Goal: Information Seeking & Learning: Learn about a topic

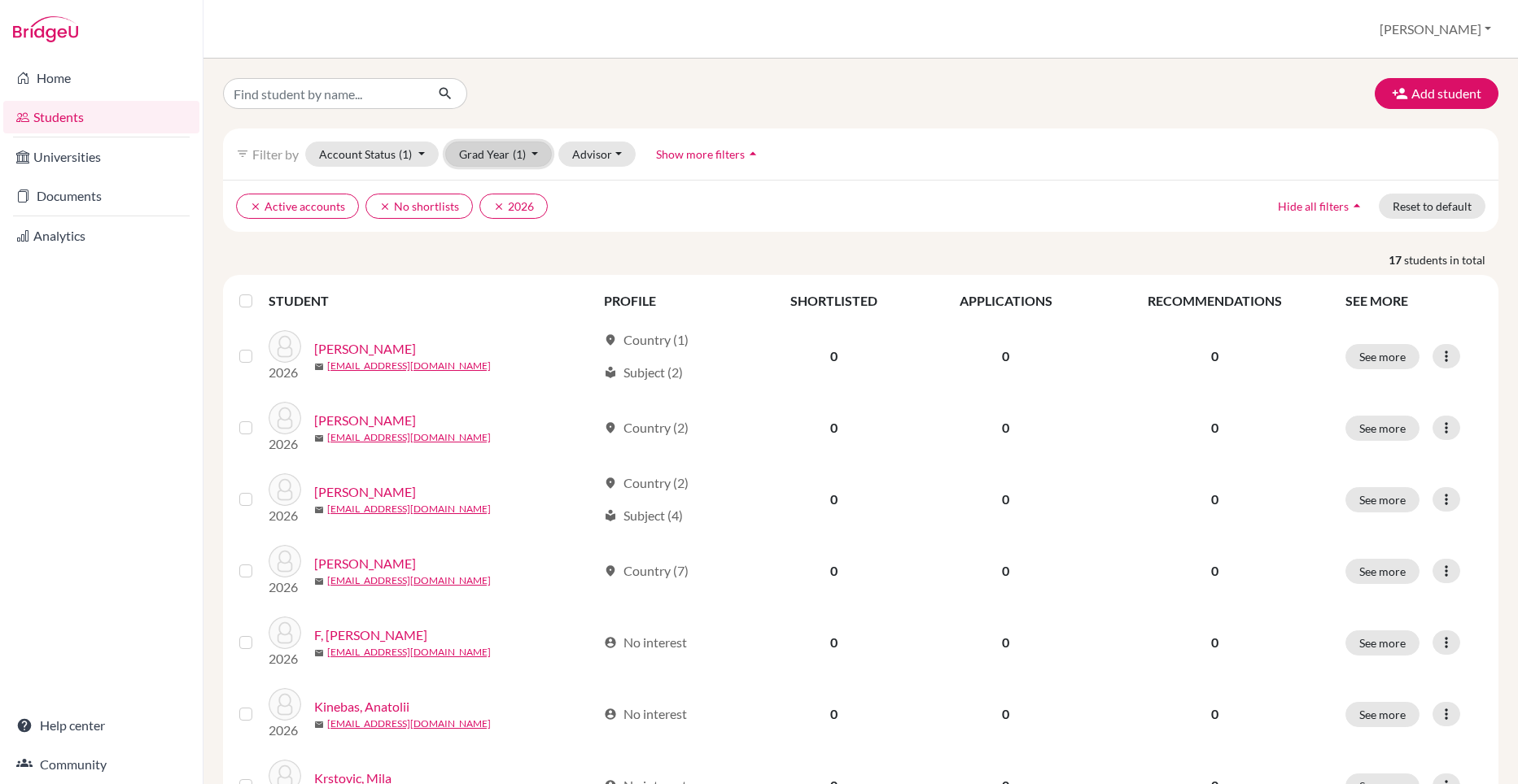
click at [525, 164] on button "Grad Year (1)" at bounding box center [499, 153] width 108 height 25
click at [507, 186] on div "2027" at bounding box center [493, 189] width 57 height 20
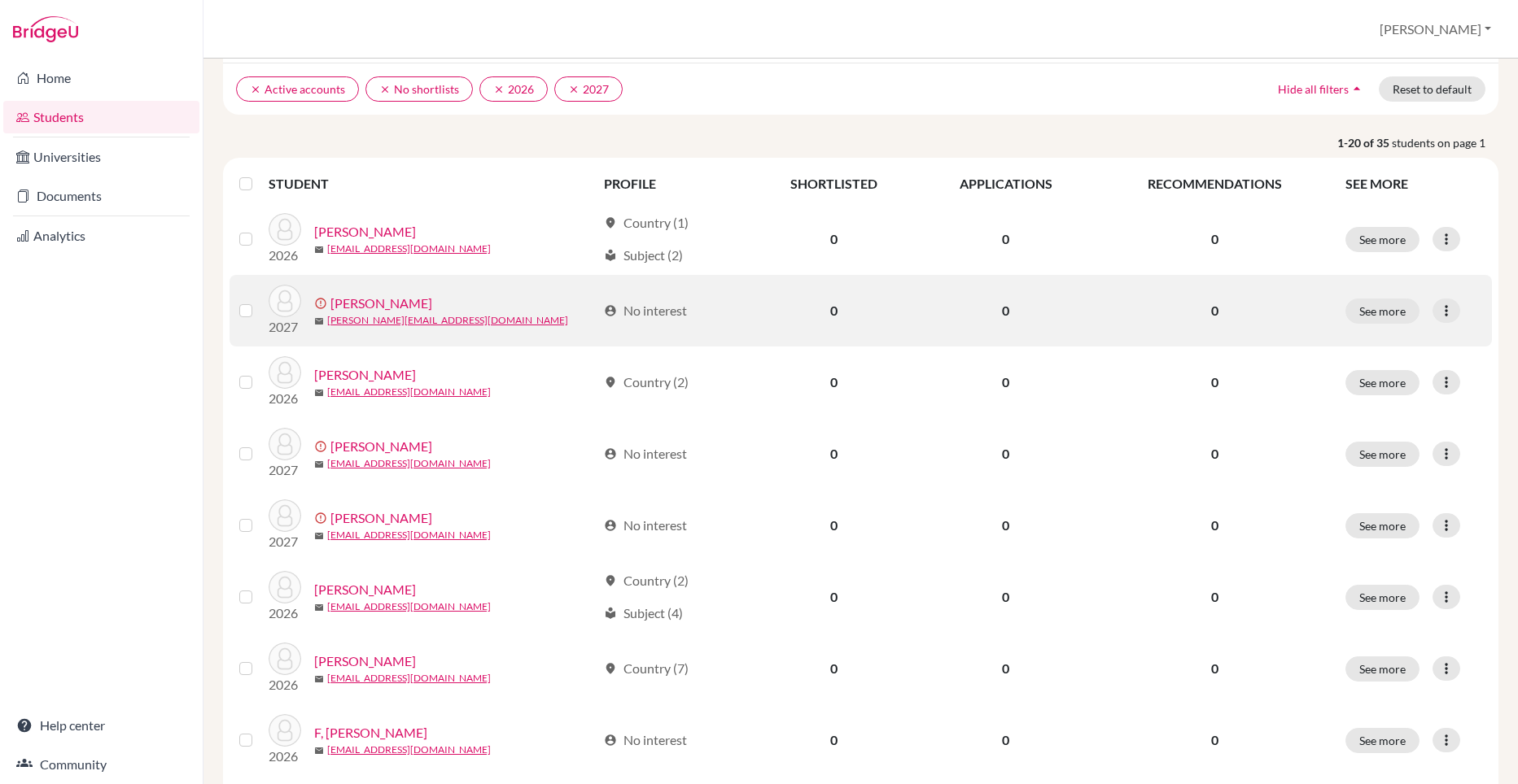
scroll to position [244, 0]
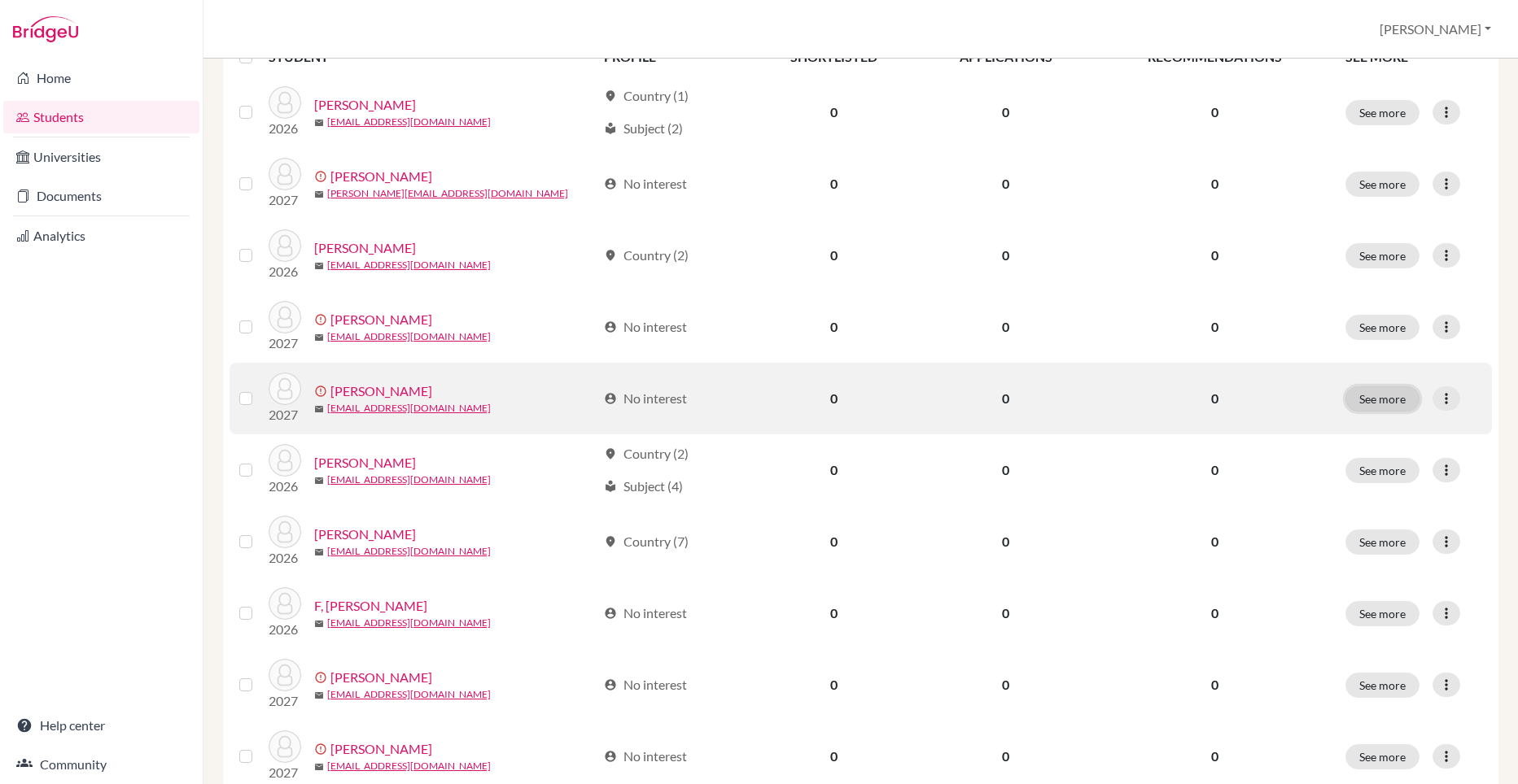
click at [1392, 405] on button "See more" at bounding box center [1382, 398] width 74 height 25
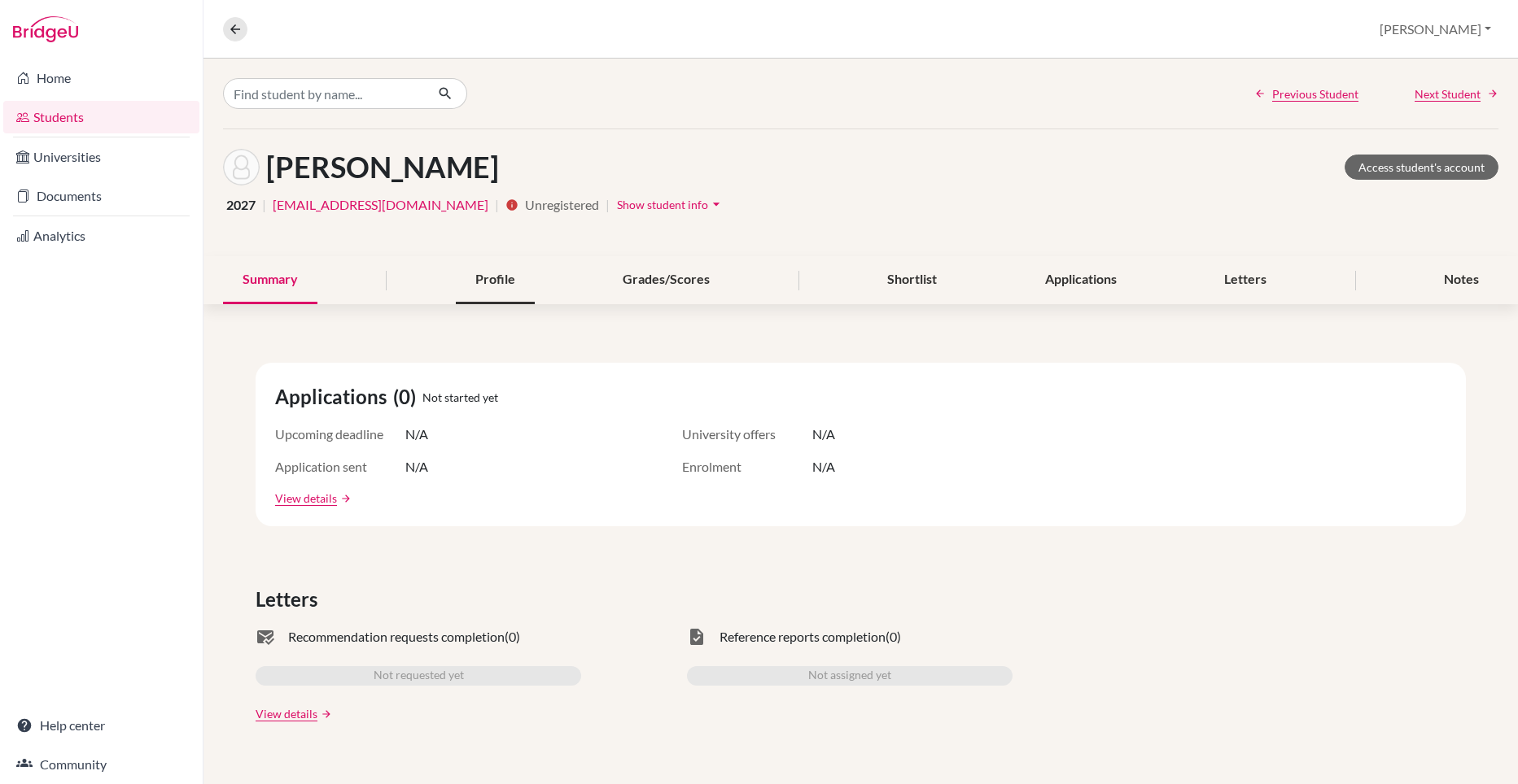
click at [524, 284] on div "Profile" at bounding box center [494, 280] width 79 height 48
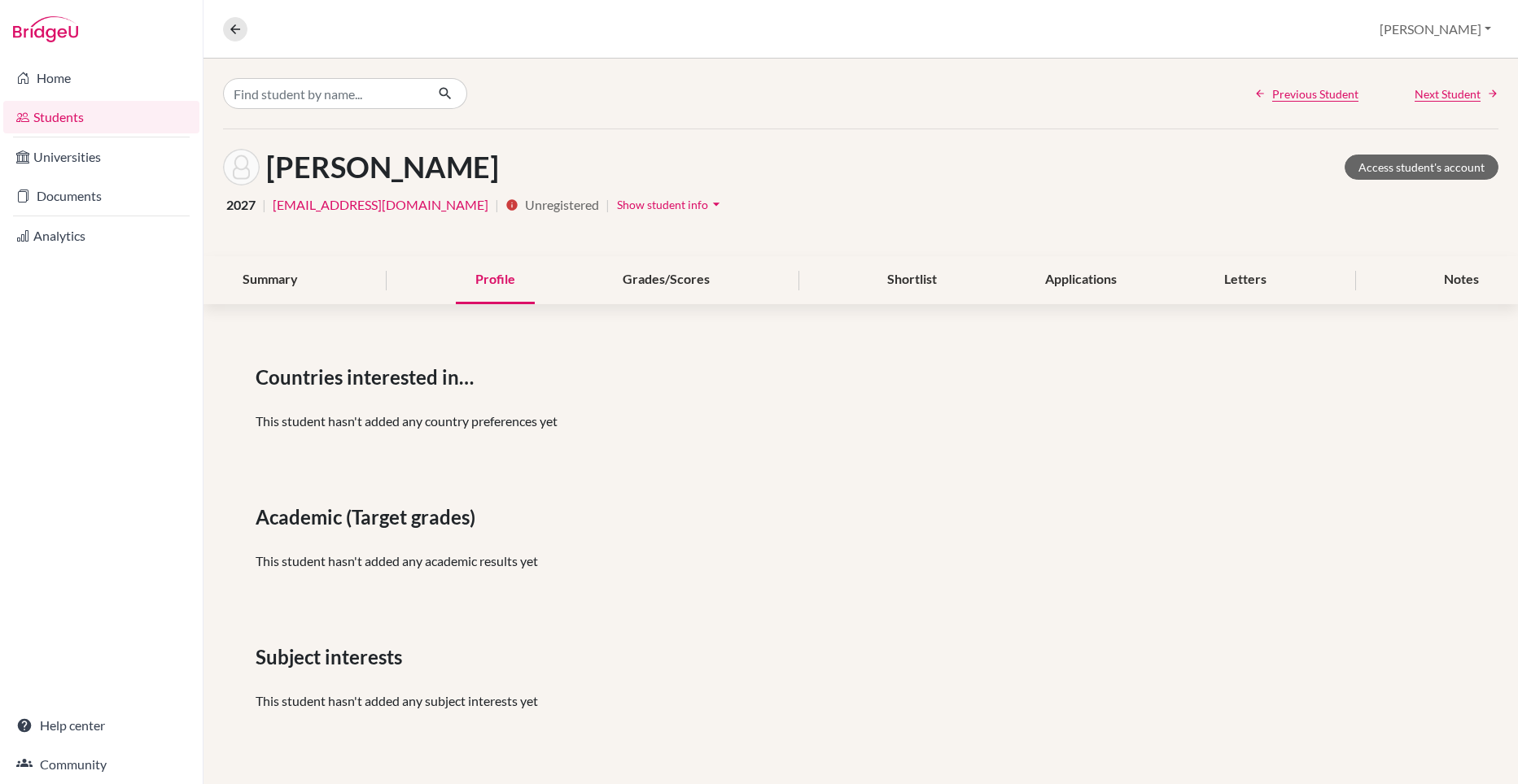
click at [617, 210] on span "Show student info" at bounding box center [662, 204] width 91 height 14
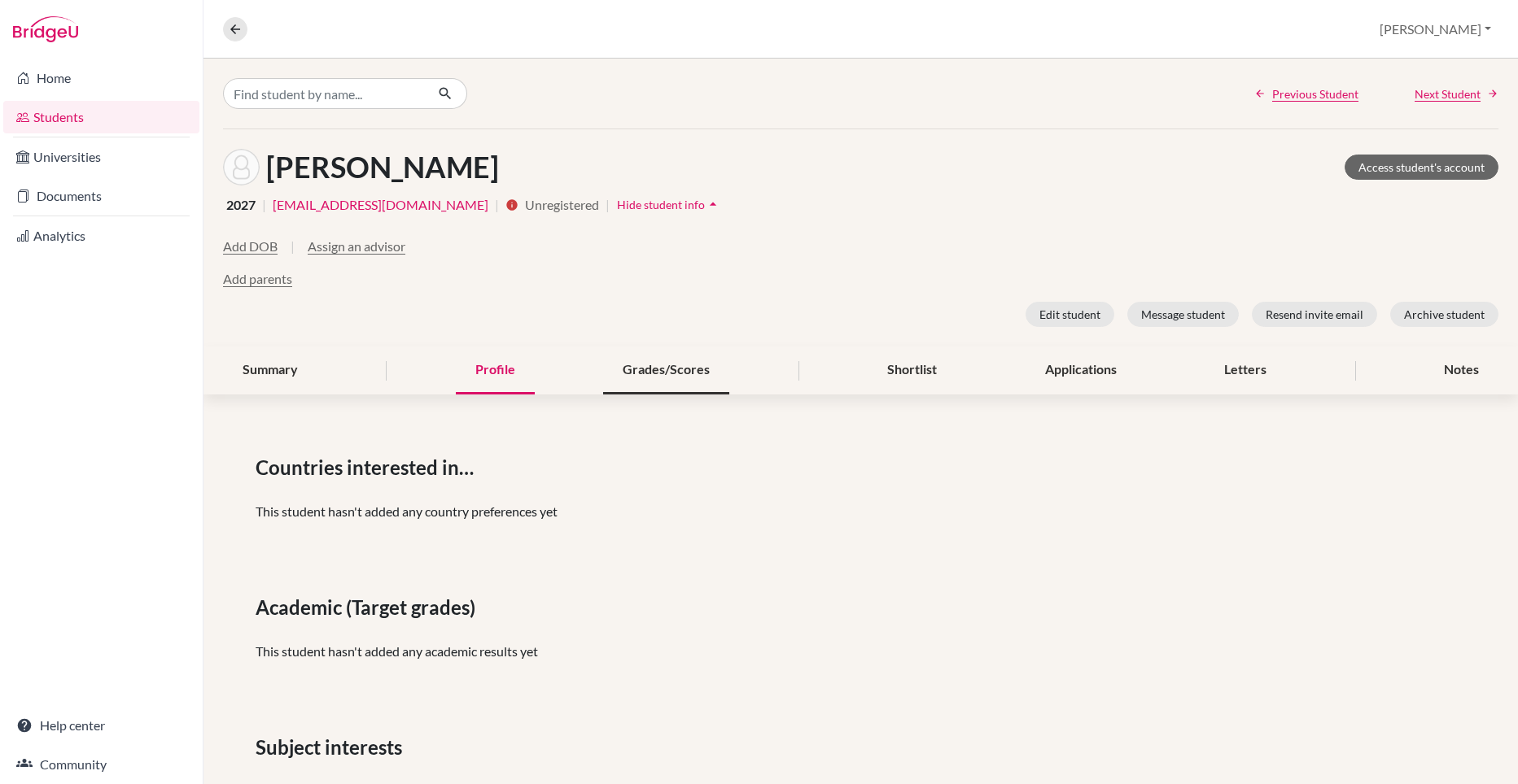
click at [698, 374] on div "Grades/Scores" at bounding box center [666, 371] width 127 height 48
click at [906, 374] on div "Shortlist" at bounding box center [911, 371] width 89 height 48
click at [1092, 378] on div "Applications" at bounding box center [1080, 371] width 111 height 48
click at [237, 33] on icon at bounding box center [235, 29] width 15 height 15
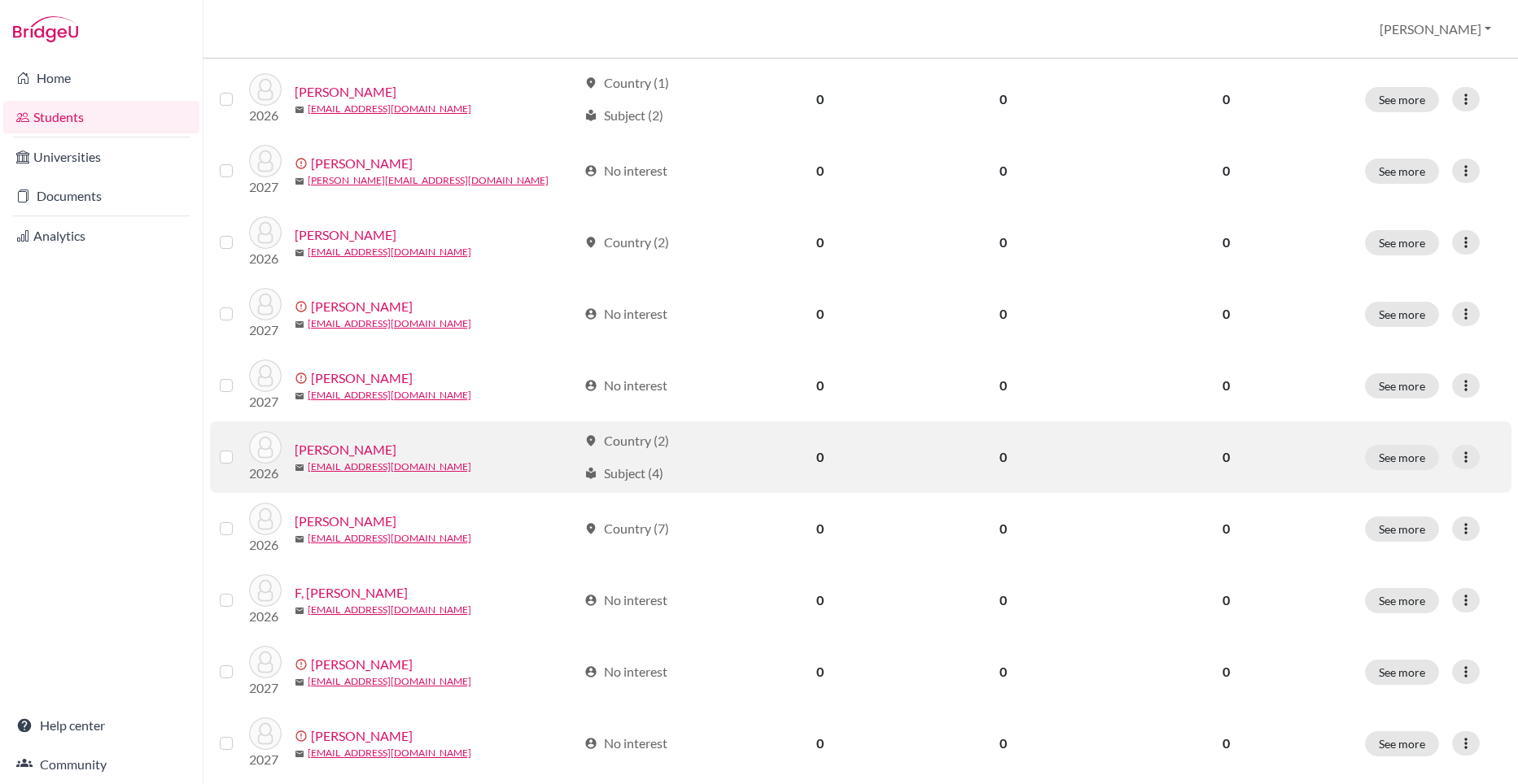
scroll to position [244, 0]
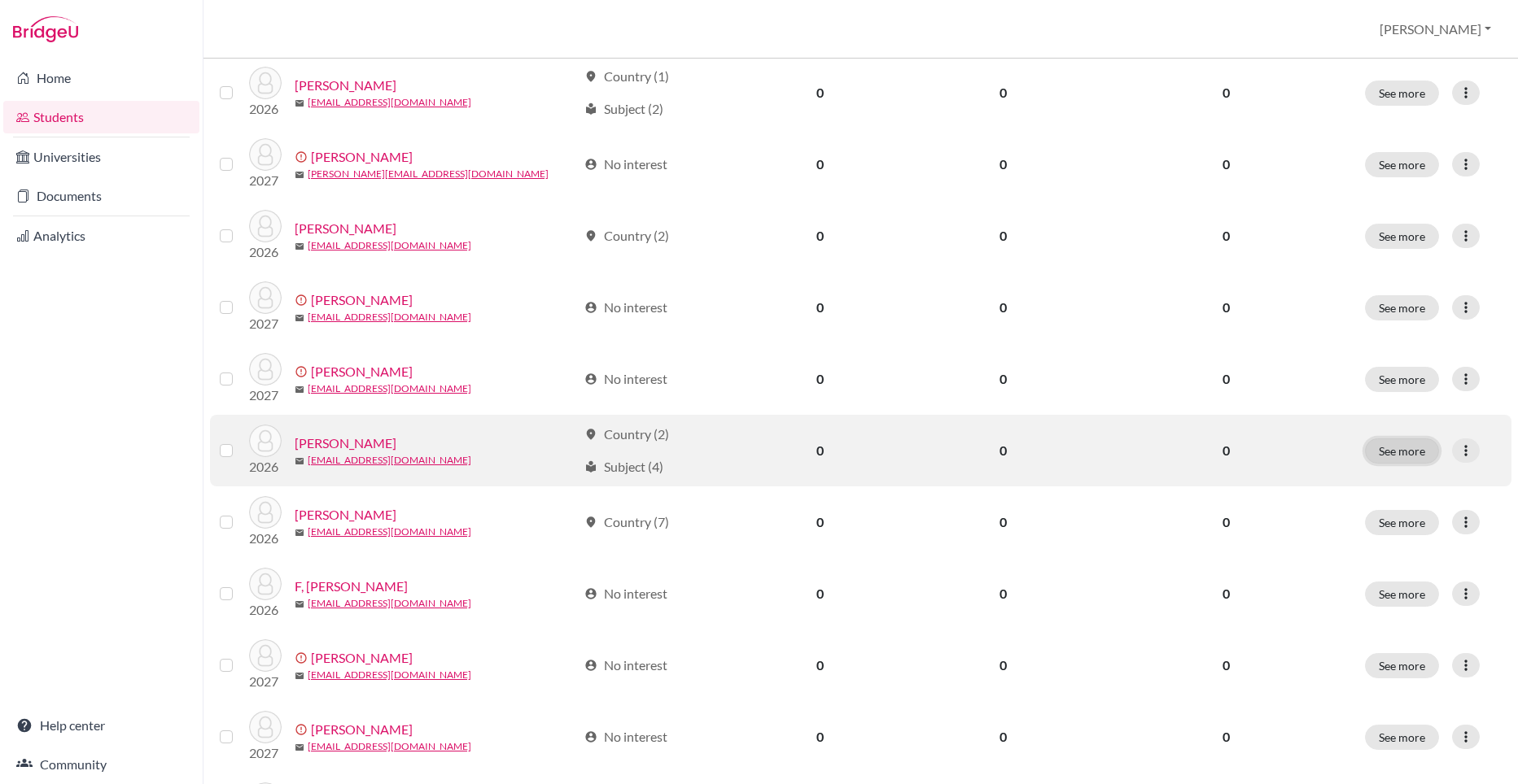
click at [1397, 453] on button "See more" at bounding box center [1401, 450] width 74 height 25
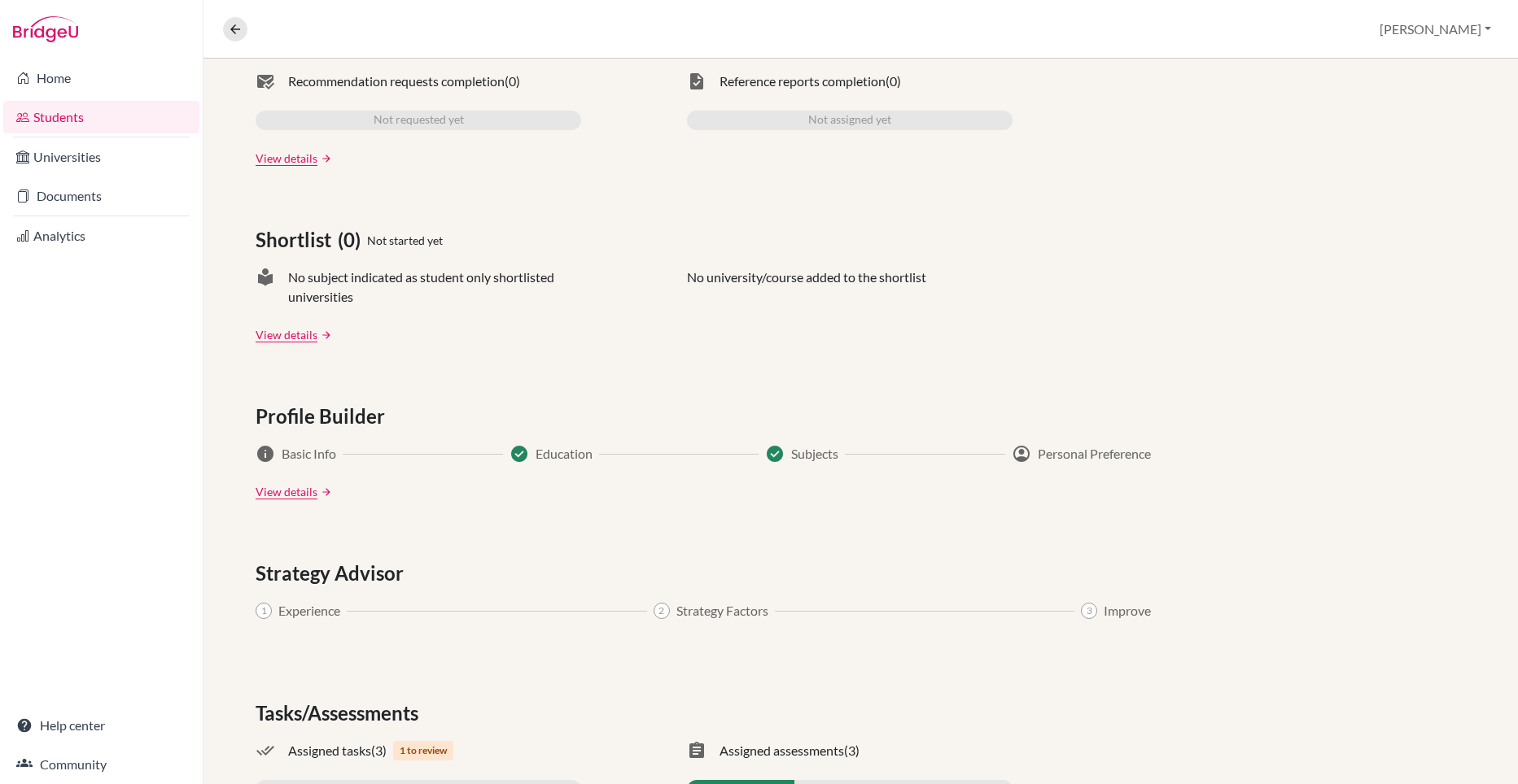
scroll to position [565, 0]
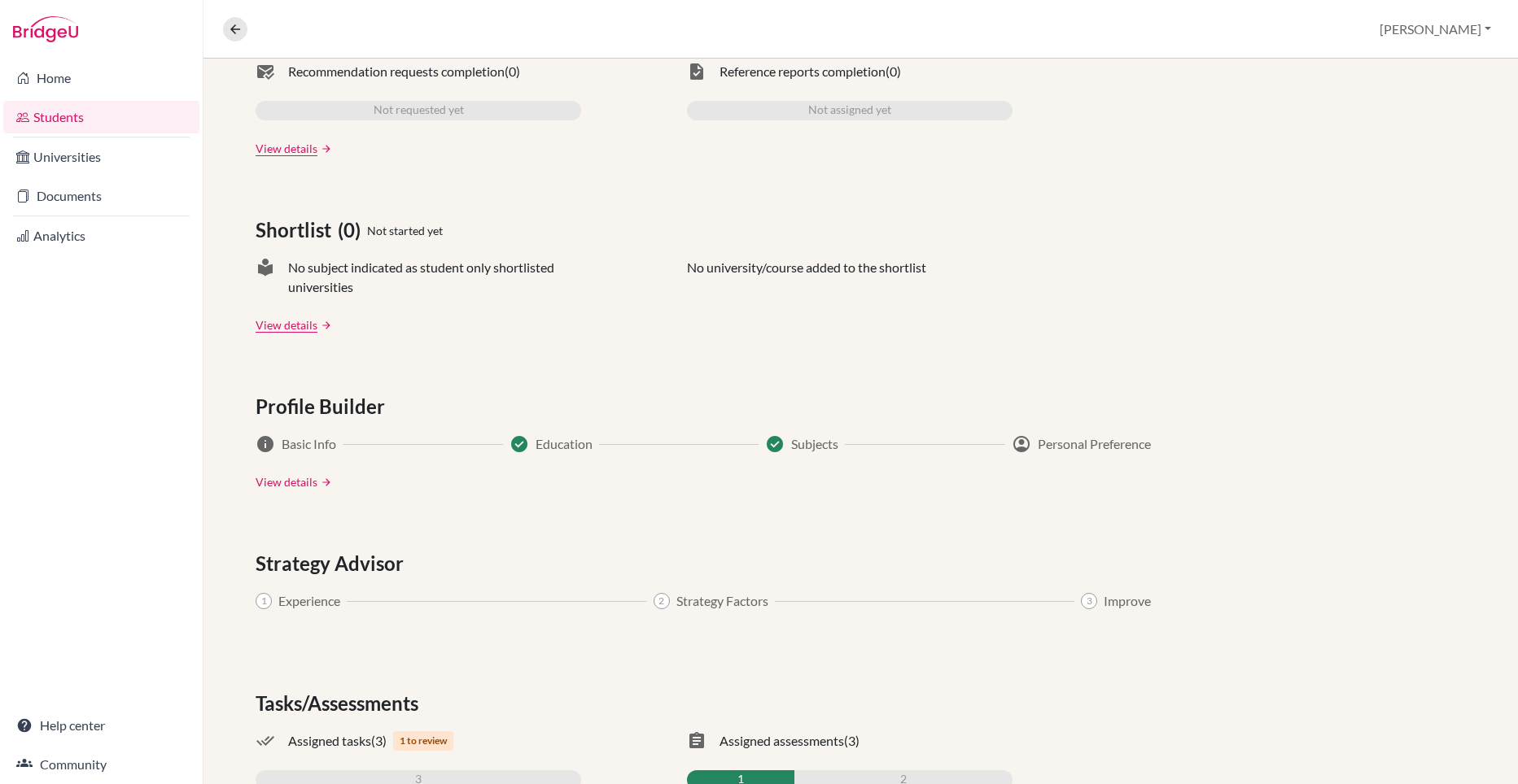
click at [288, 482] on link "View details" at bounding box center [286, 481] width 62 height 17
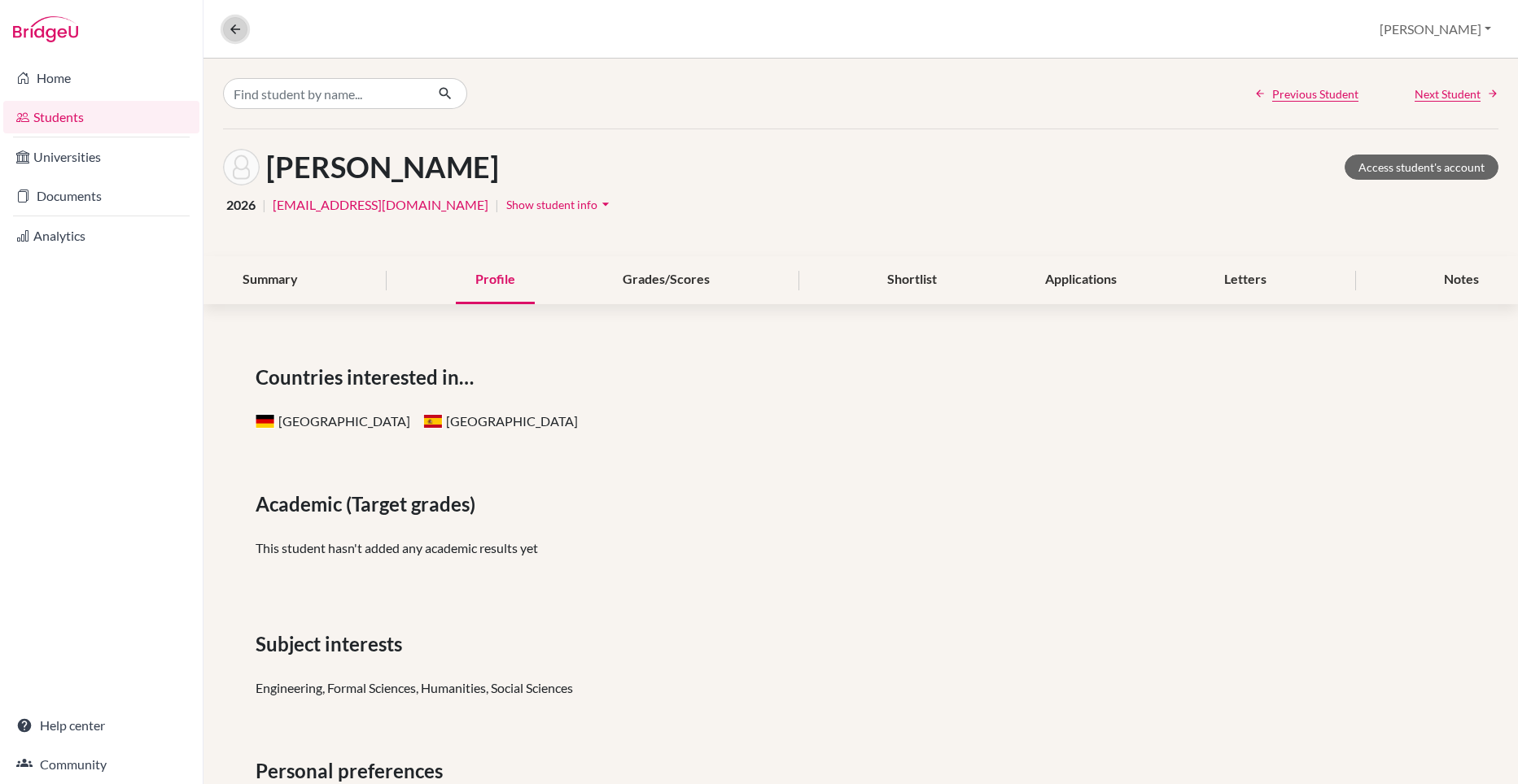
click at [224, 32] on button at bounding box center [235, 29] width 24 height 24
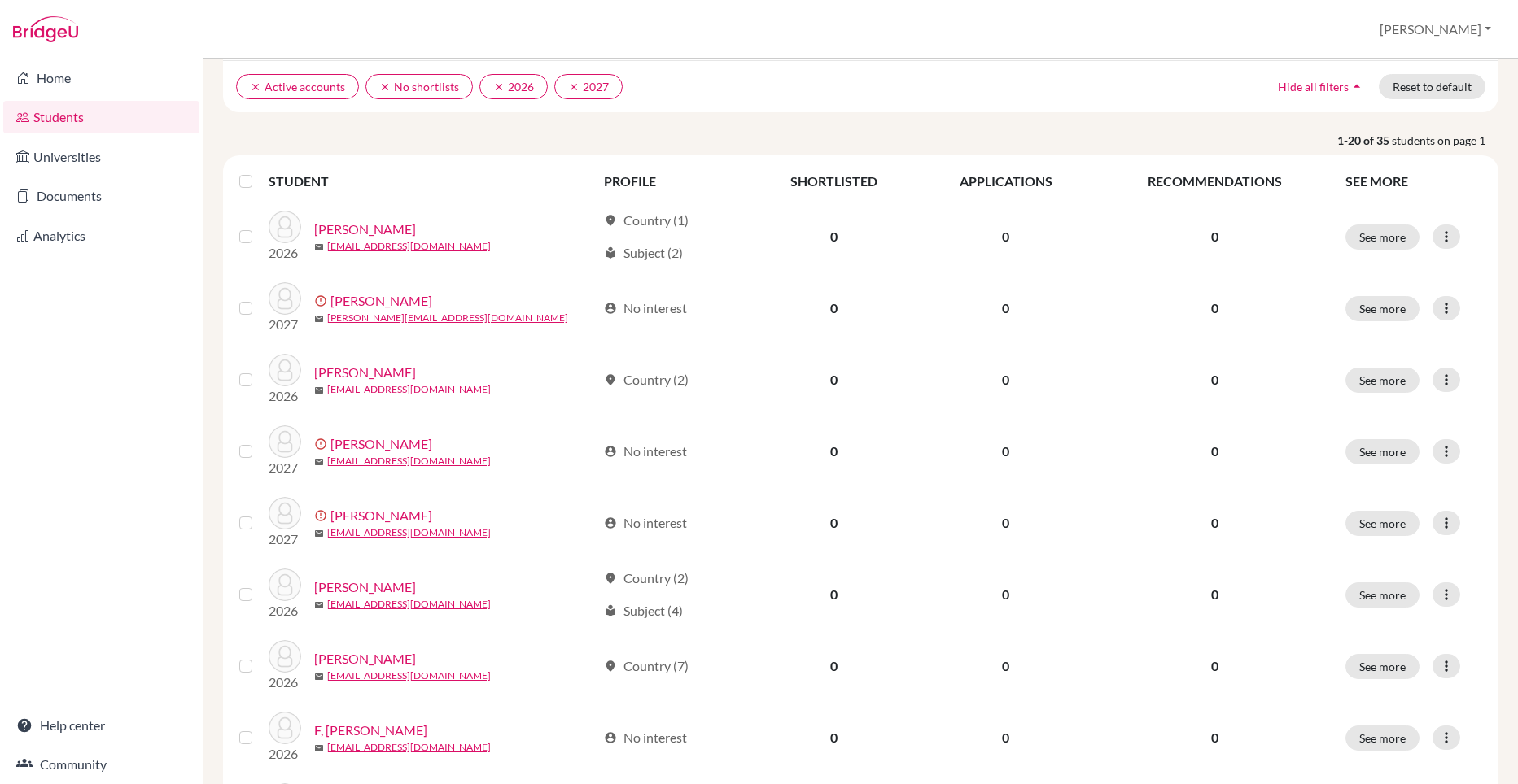
scroll to position [244, 0]
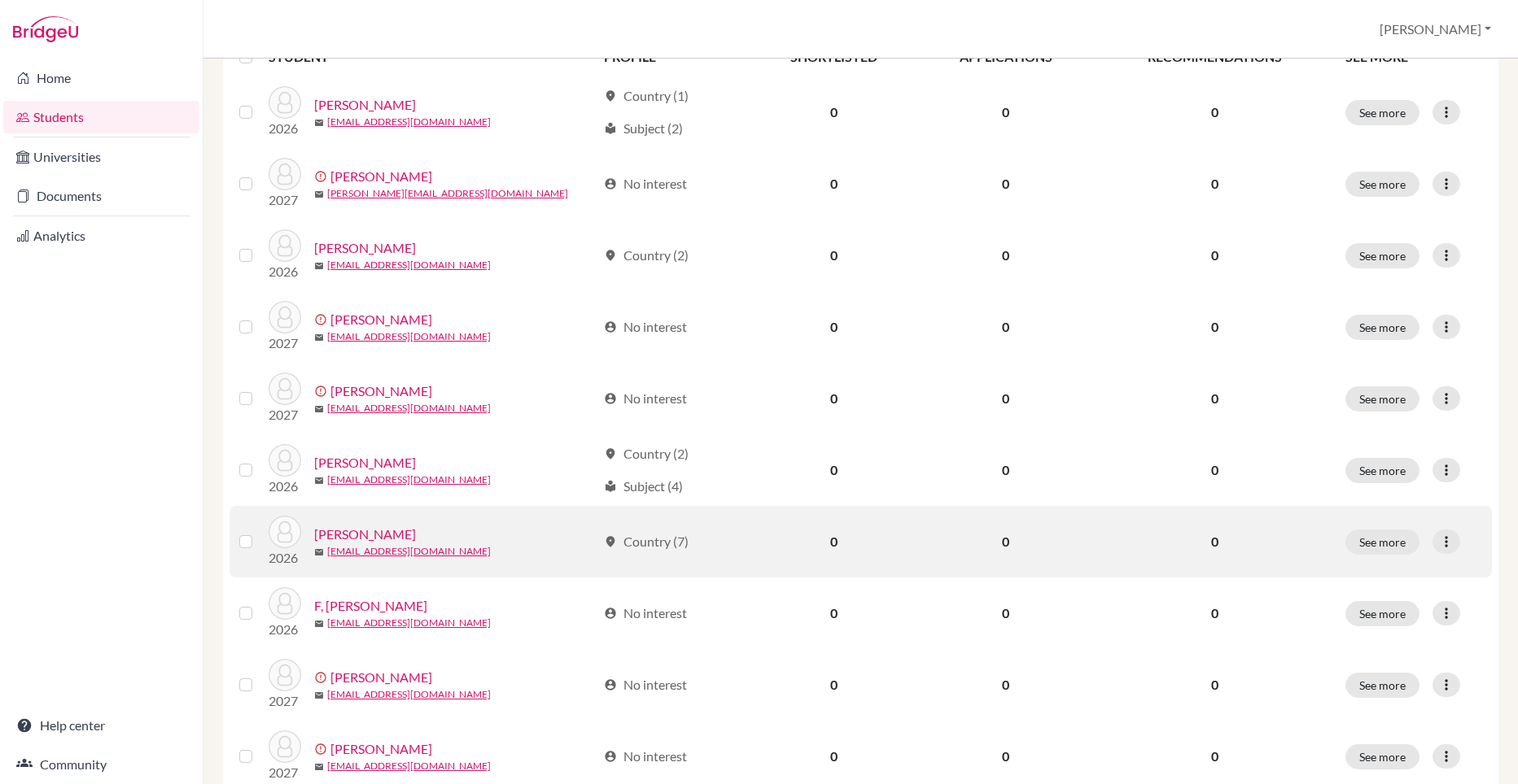
click at [344, 532] on link "[PERSON_NAME]" at bounding box center [365, 535] width 102 height 20
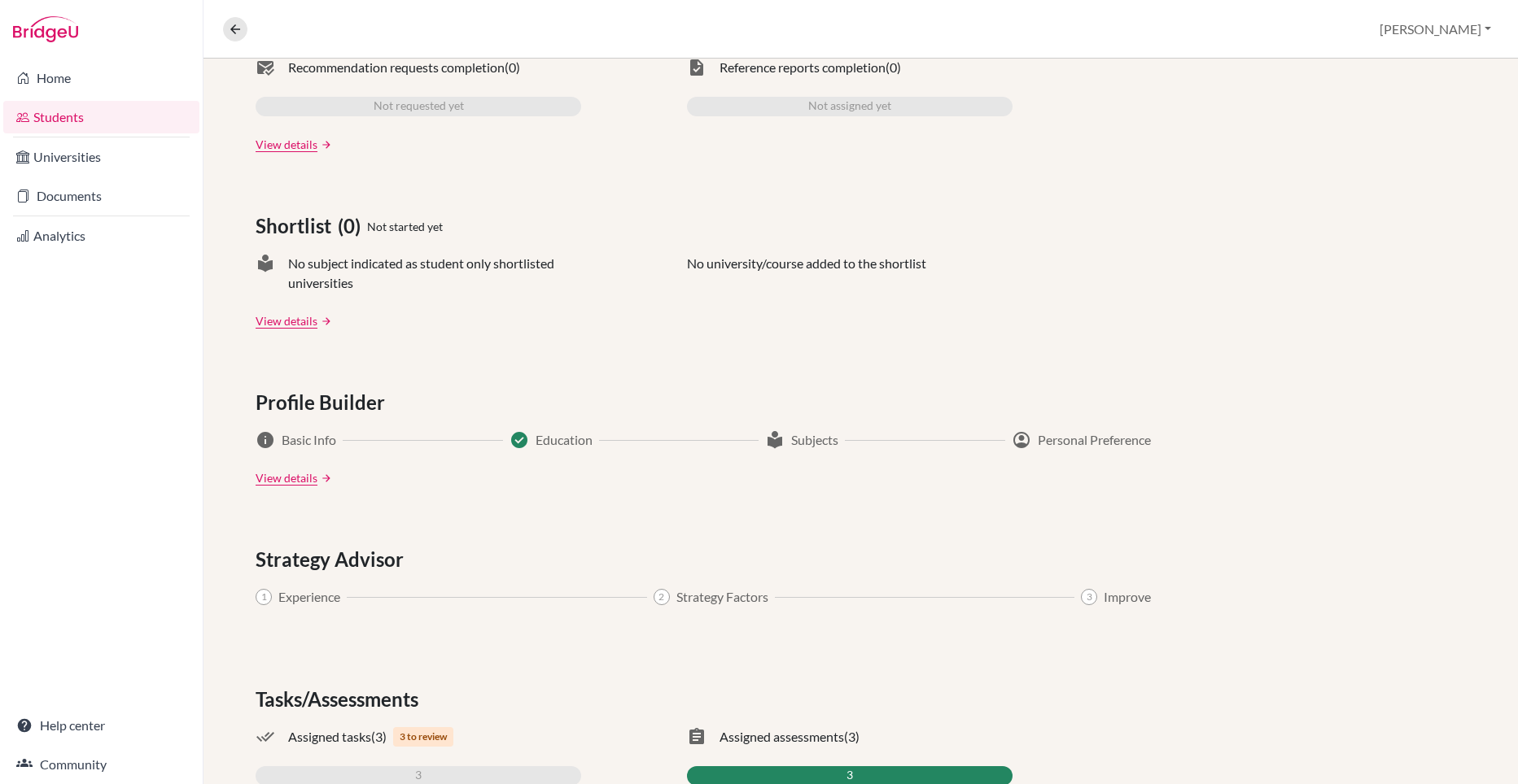
scroll to position [647, 0]
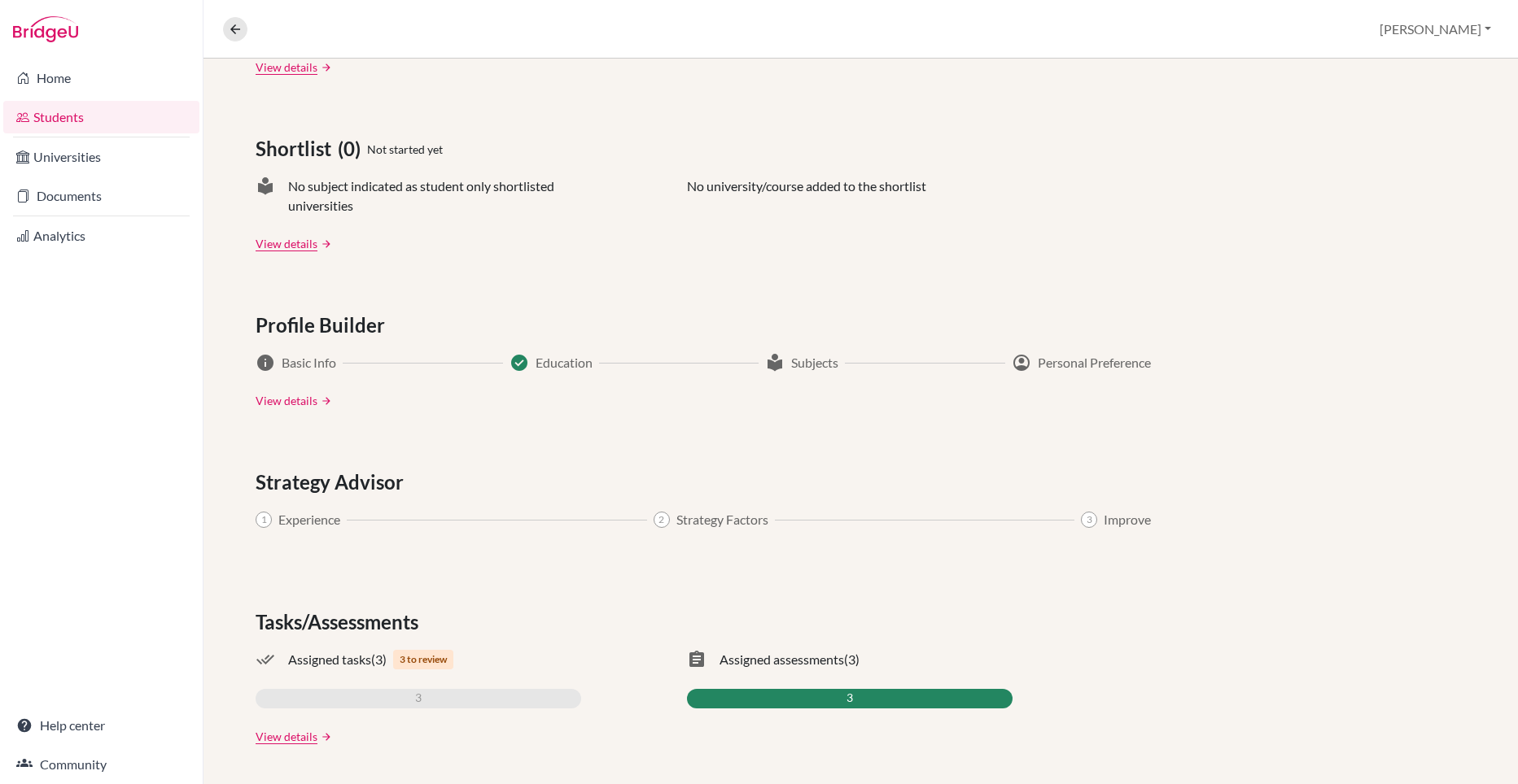
click at [278, 394] on link "View details" at bounding box center [286, 400] width 62 height 17
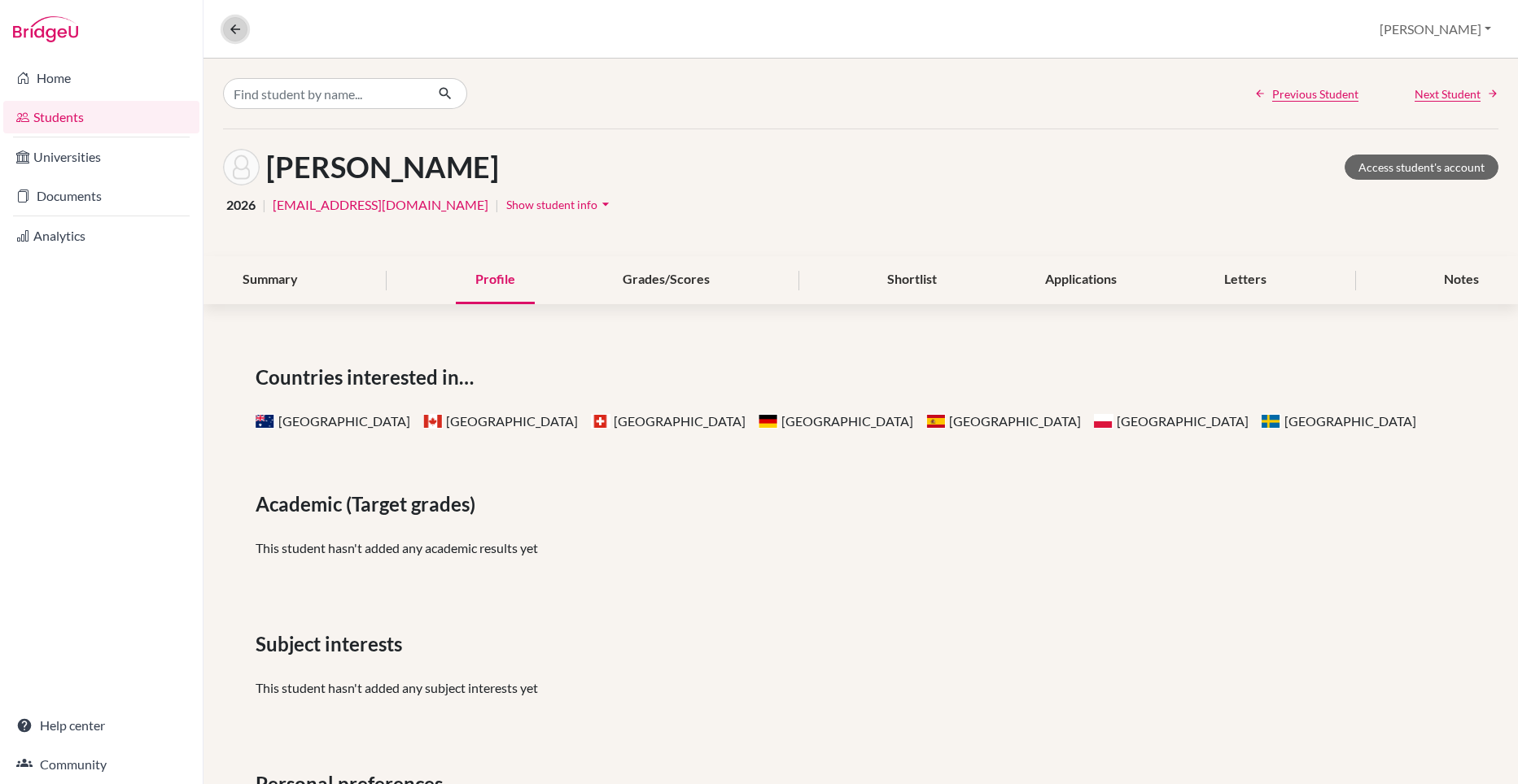
click at [235, 31] on icon at bounding box center [235, 29] width 15 height 15
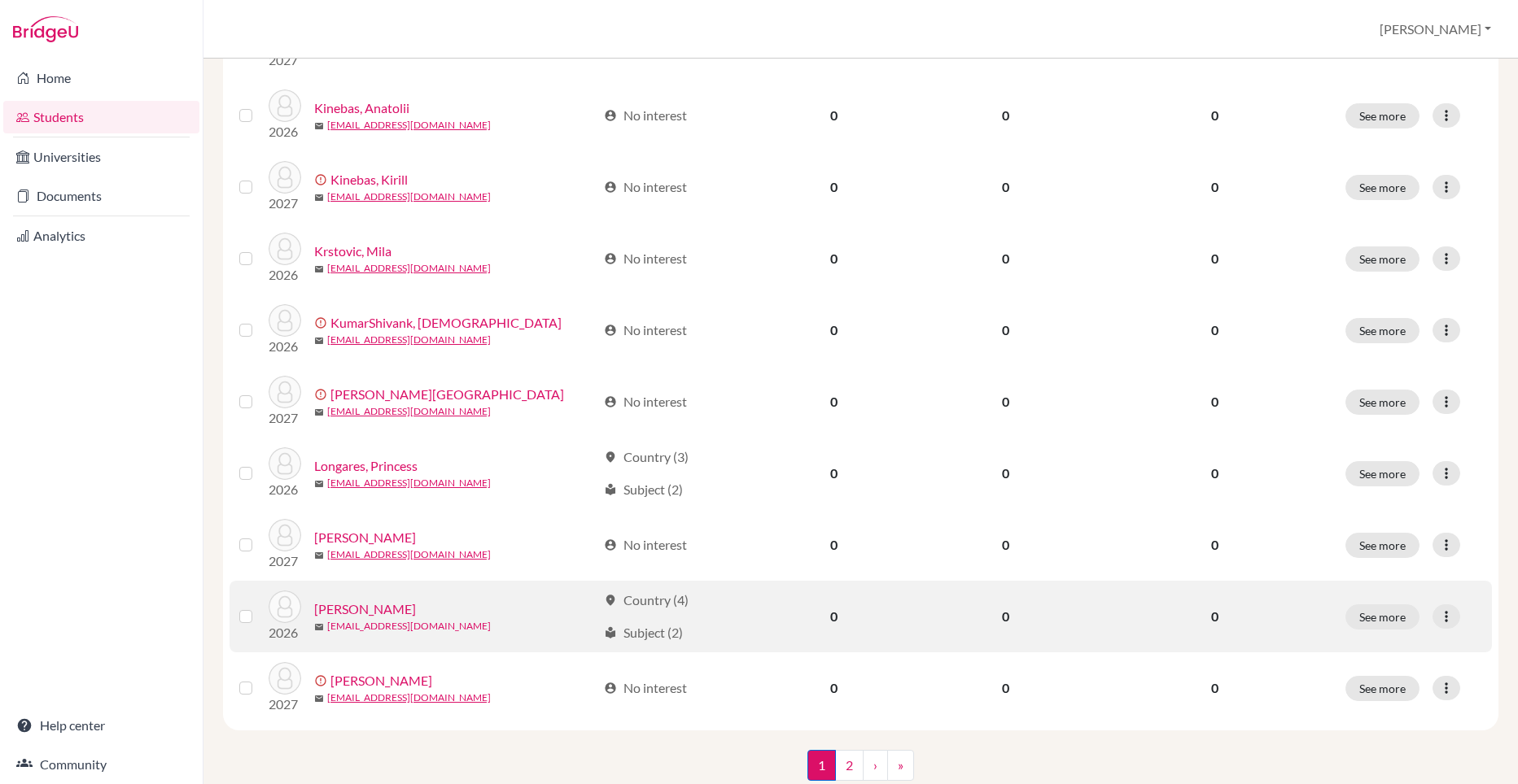
scroll to position [1057, 0]
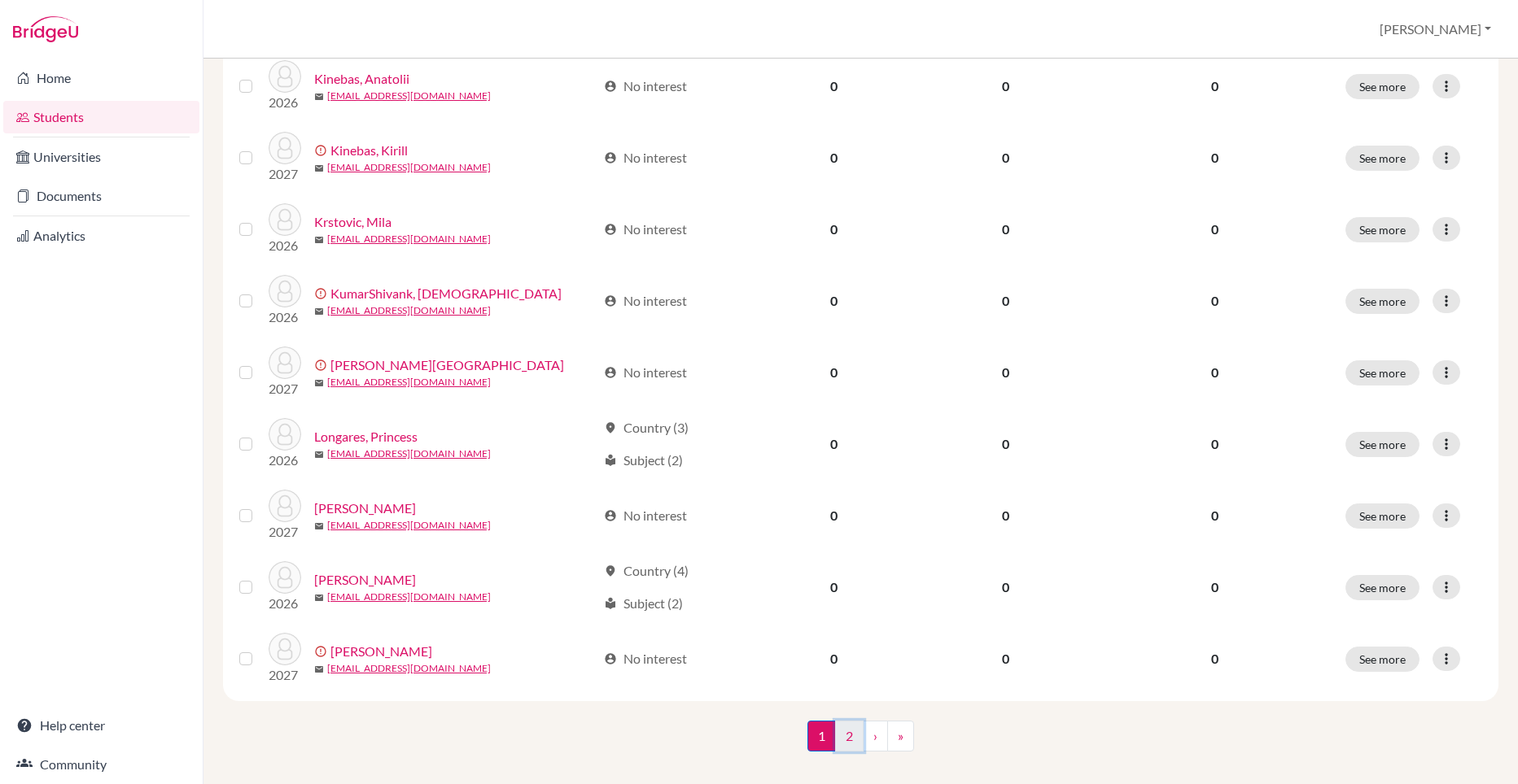
click at [835, 735] on link "2" at bounding box center [849, 735] width 29 height 31
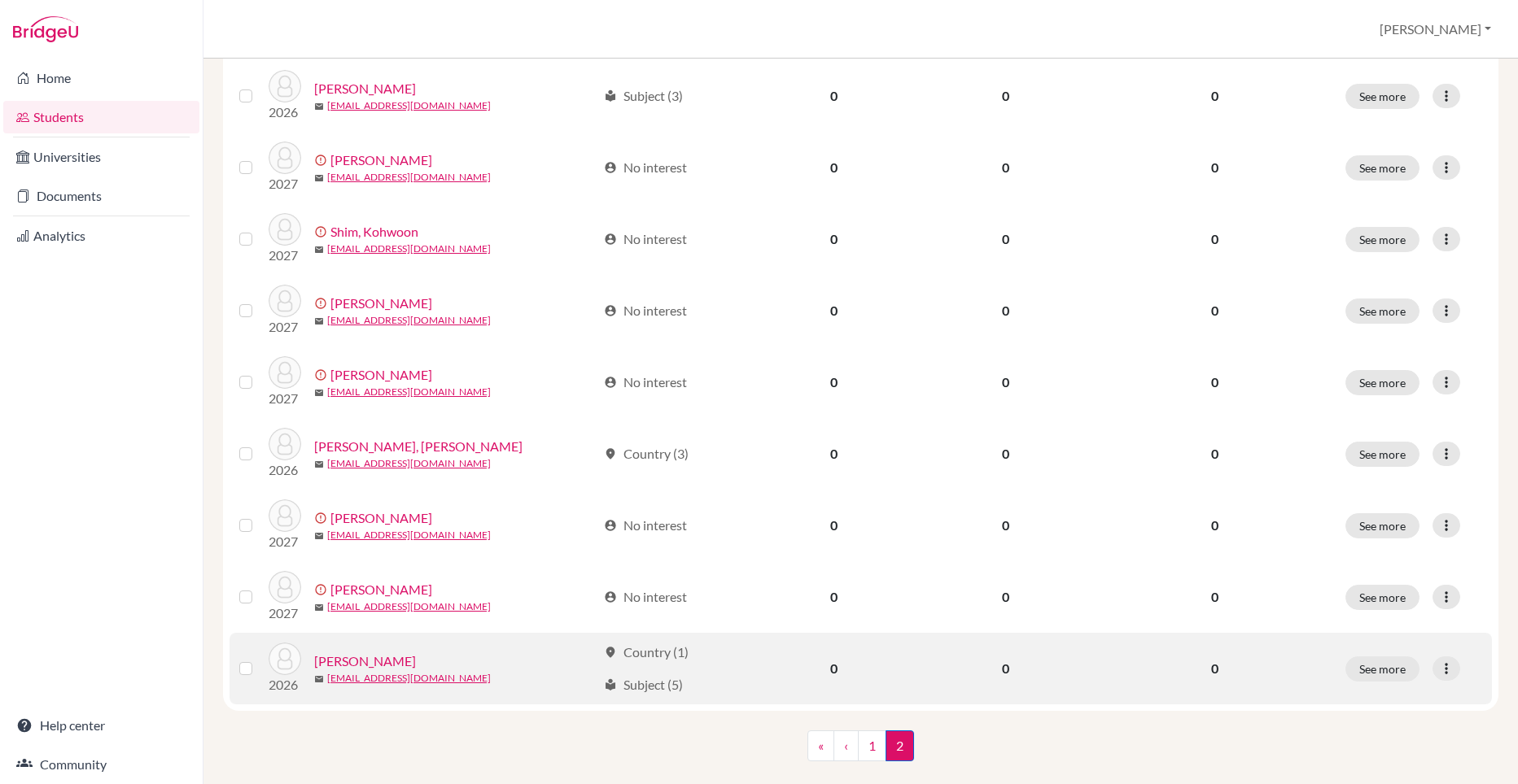
scroll to position [719, 0]
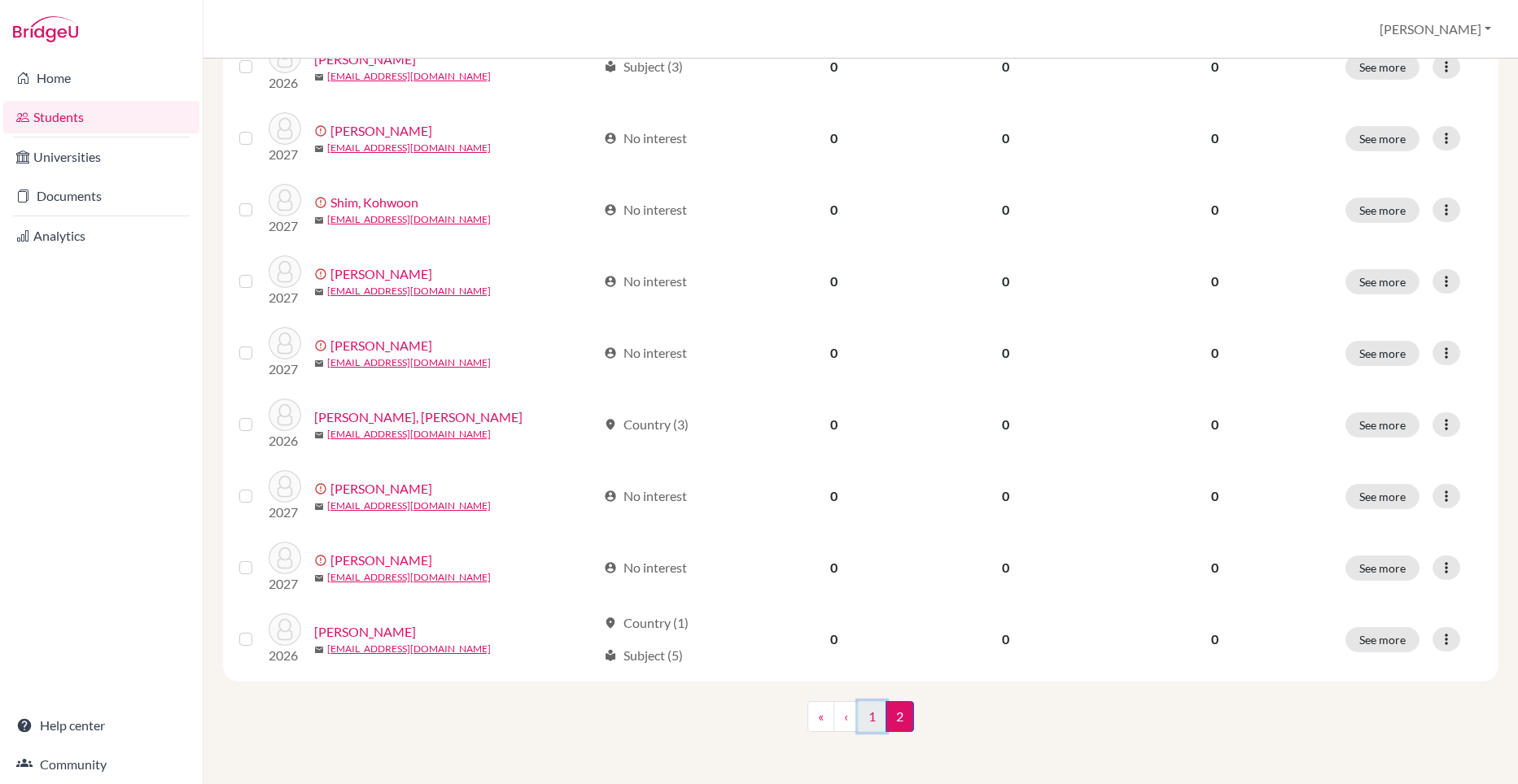
click at [862, 721] on link "1" at bounding box center [872, 716] width 29 height 31
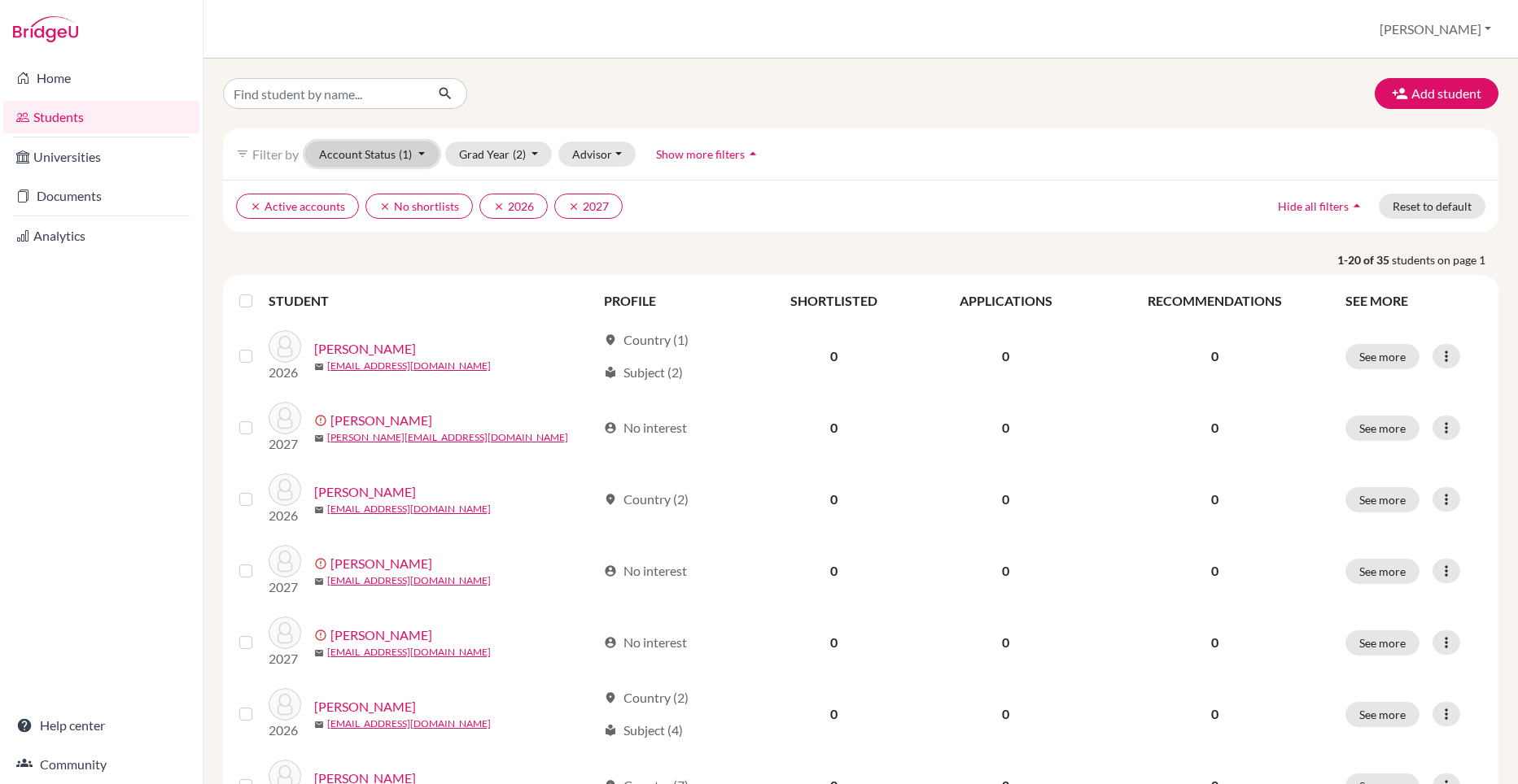
click at [395, 148] on button "Account Status (1)" at bounding box center [372, 153] width 134 height 25
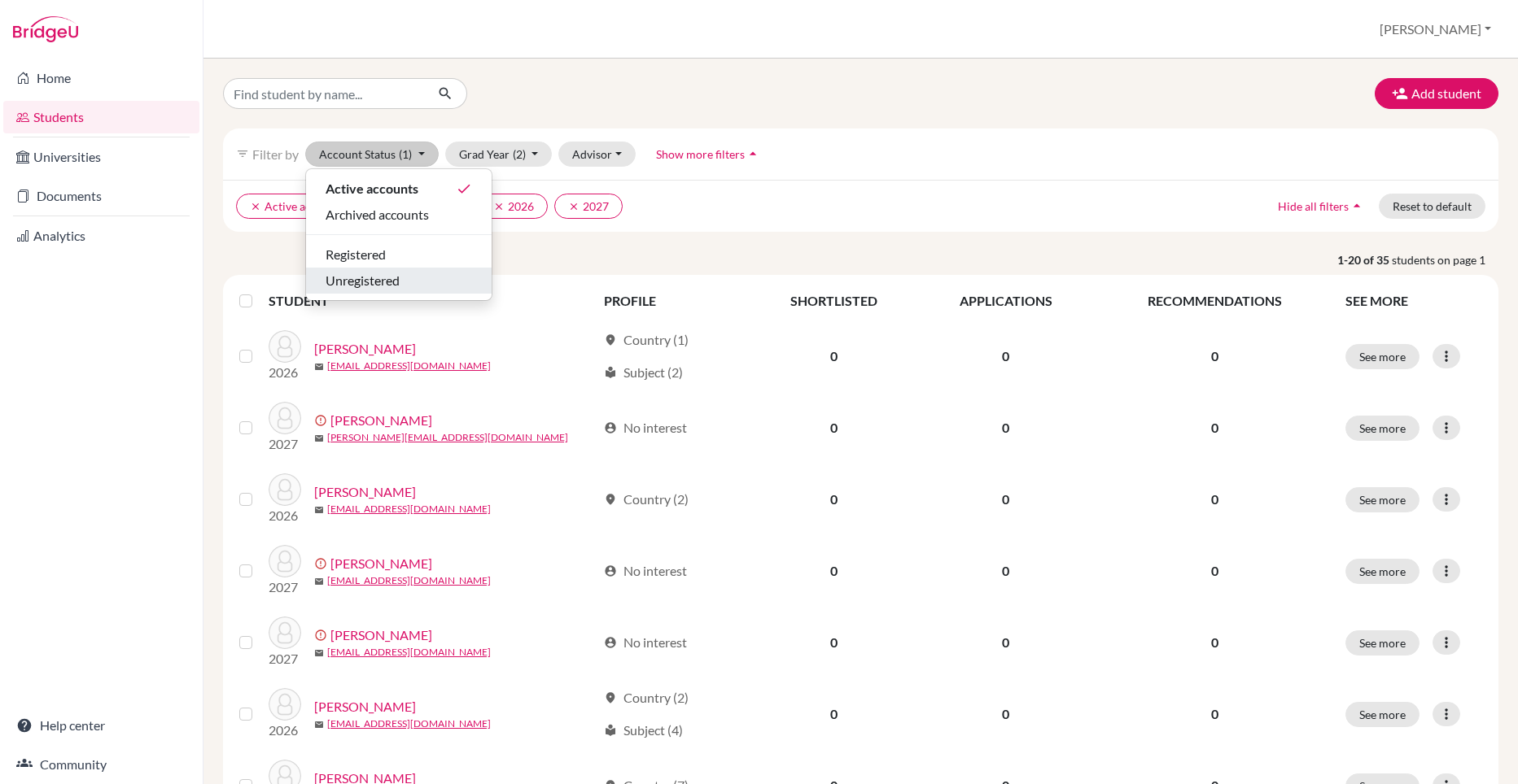
click at [376, 274] on span "Unregistered" at bounding box center [363, 281] width 74 height 20
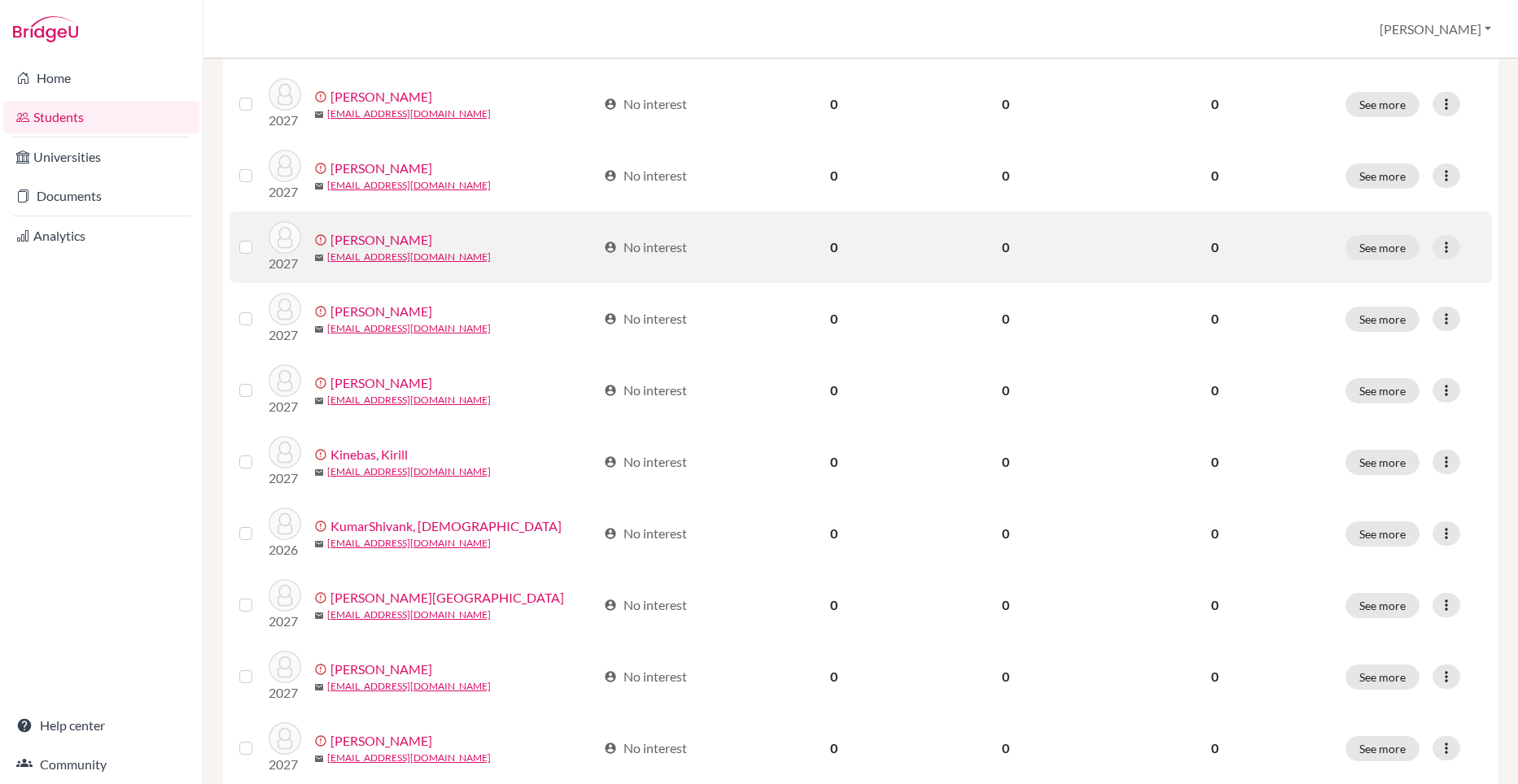
scroll to position [82, 0]
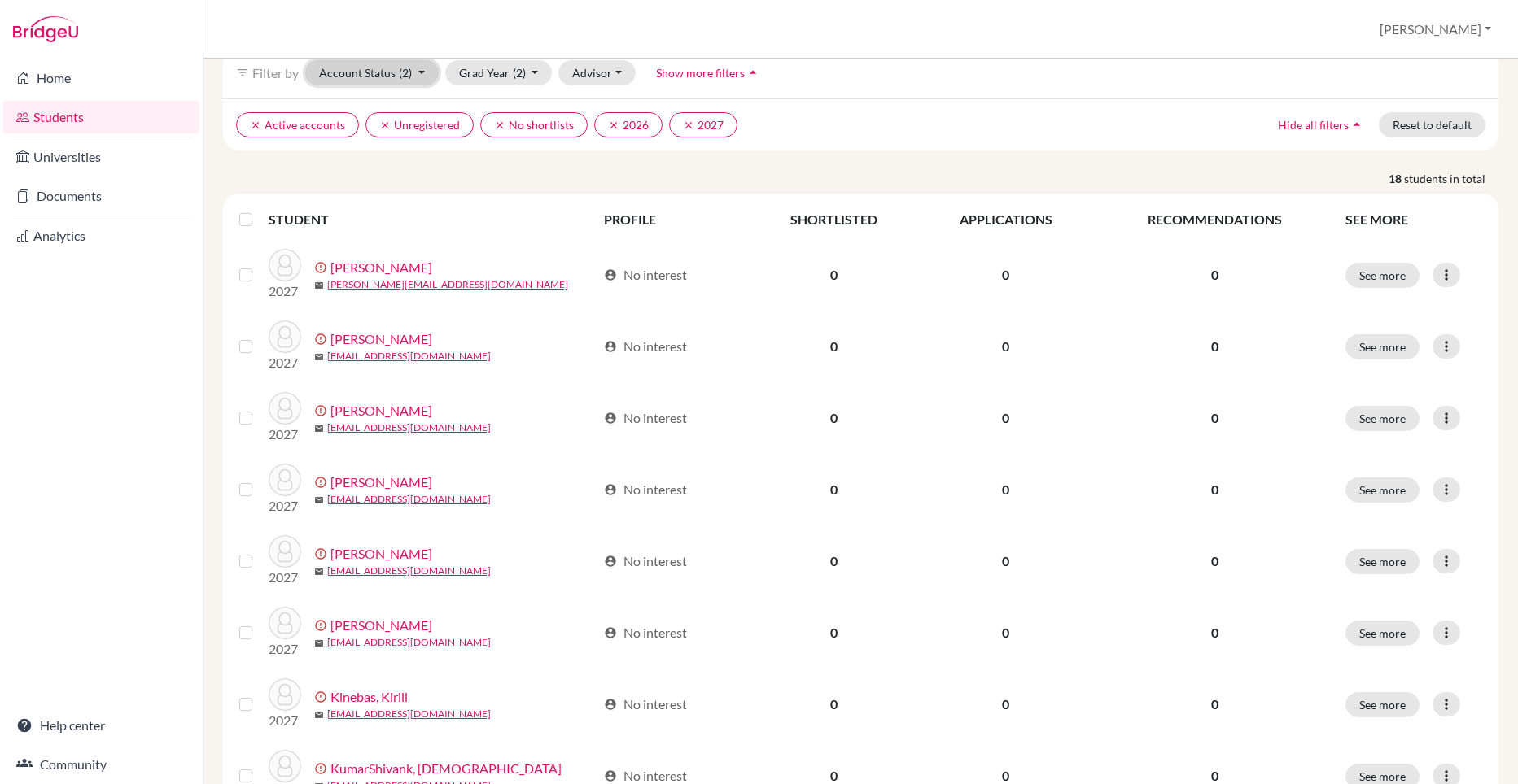
click at [398, 73] on button "Account Status (2)" at bounding box center [372, 72] width 134 height 25
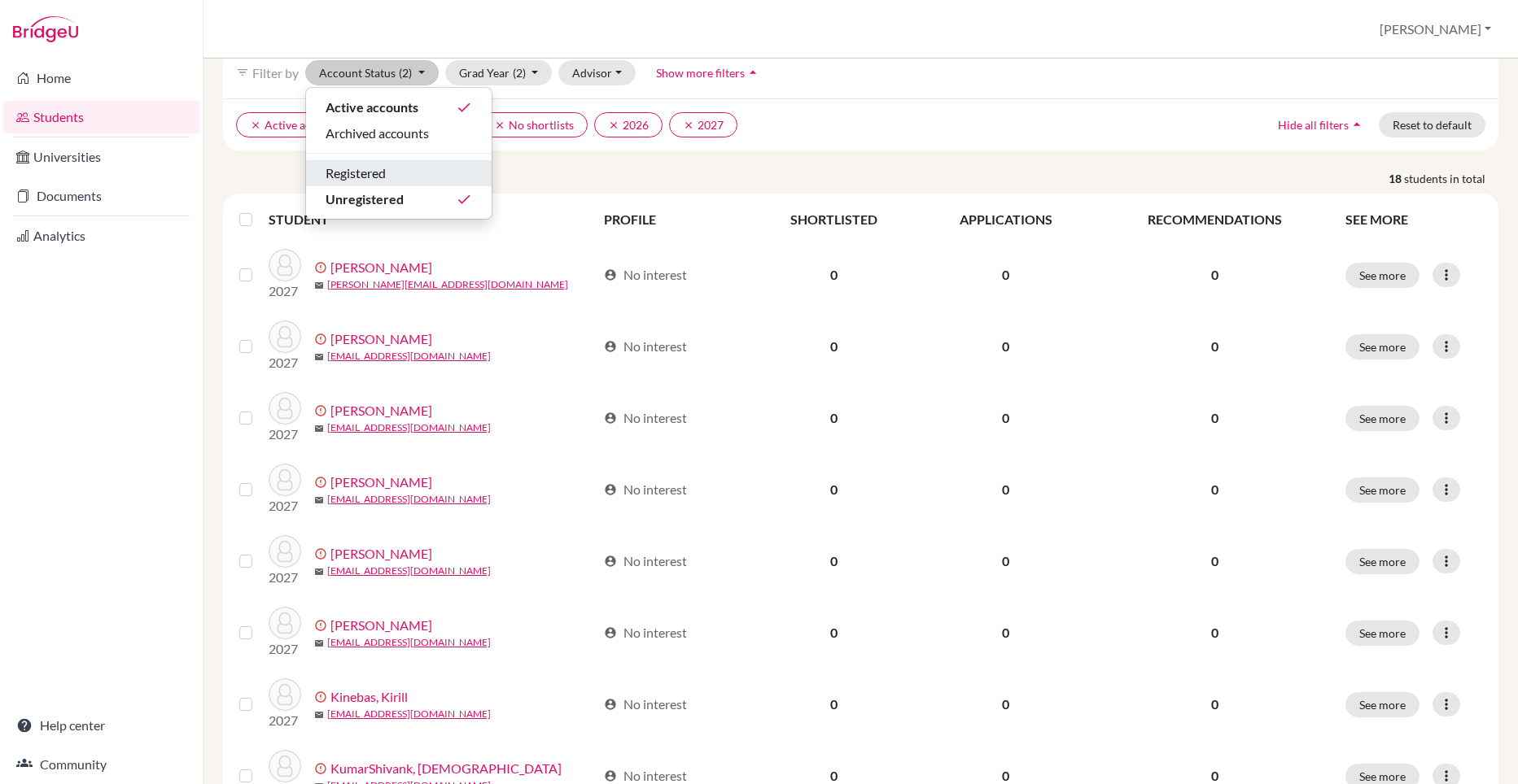
click at [353, 177] on span "Registered" at bounding box center [356, 173] width 60 height 20
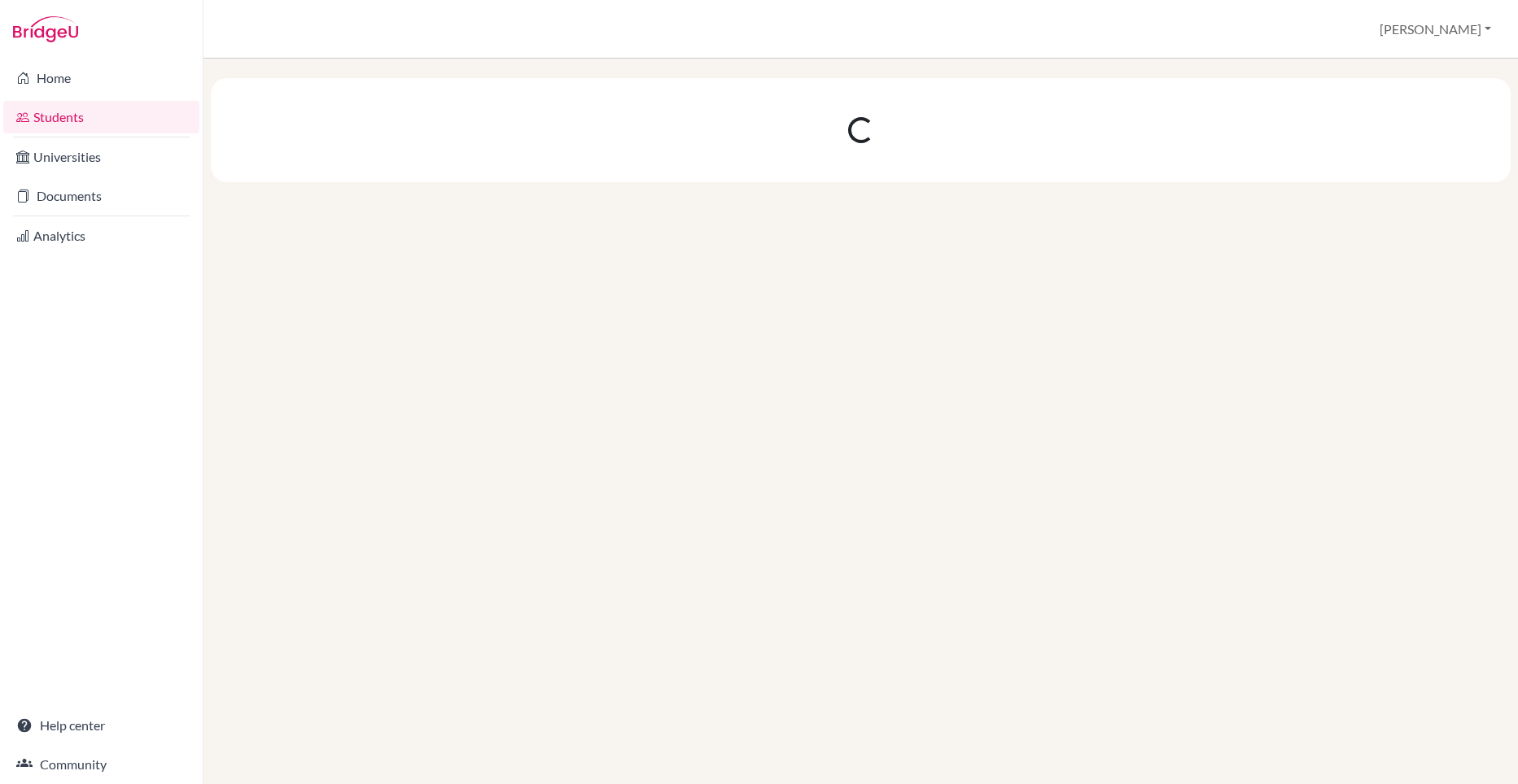
scroll to position [0, 0]
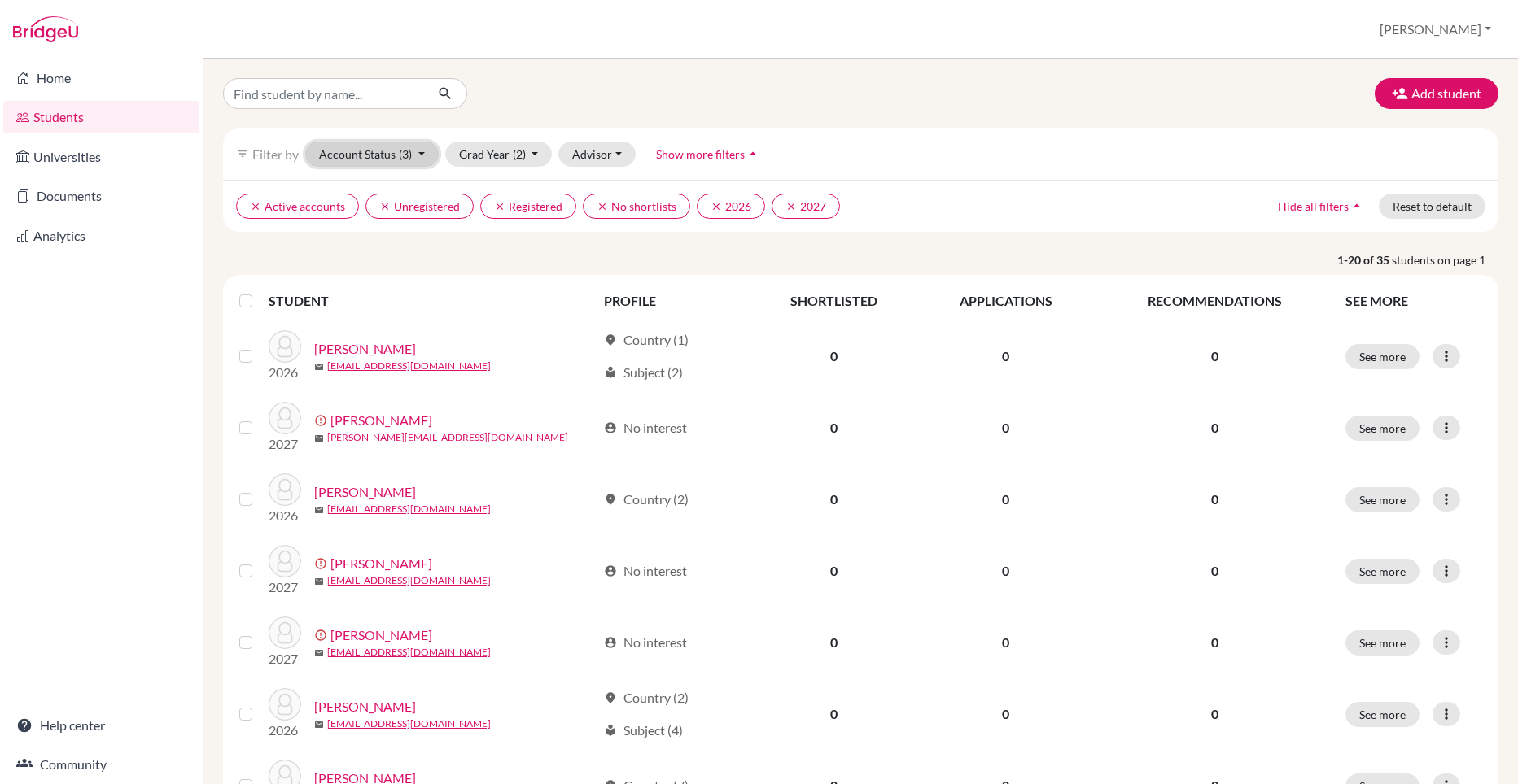
click at [379, 161] on button "Account Status (3)" at bounding box center [372, 153] width 134 height 25
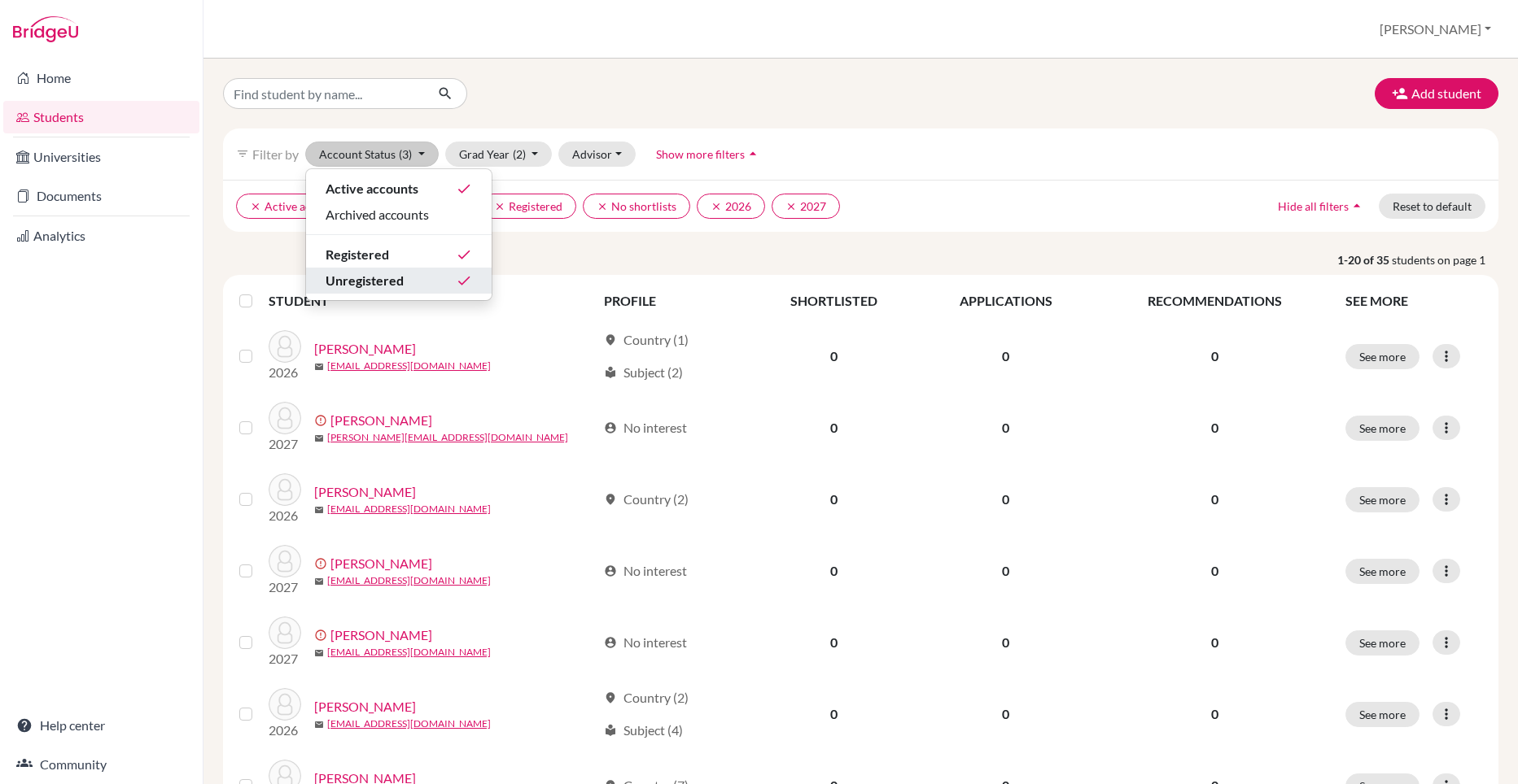
click at [423, 280] on div "Unregistered done" at bounding box center [399, 281] width 147 height 20
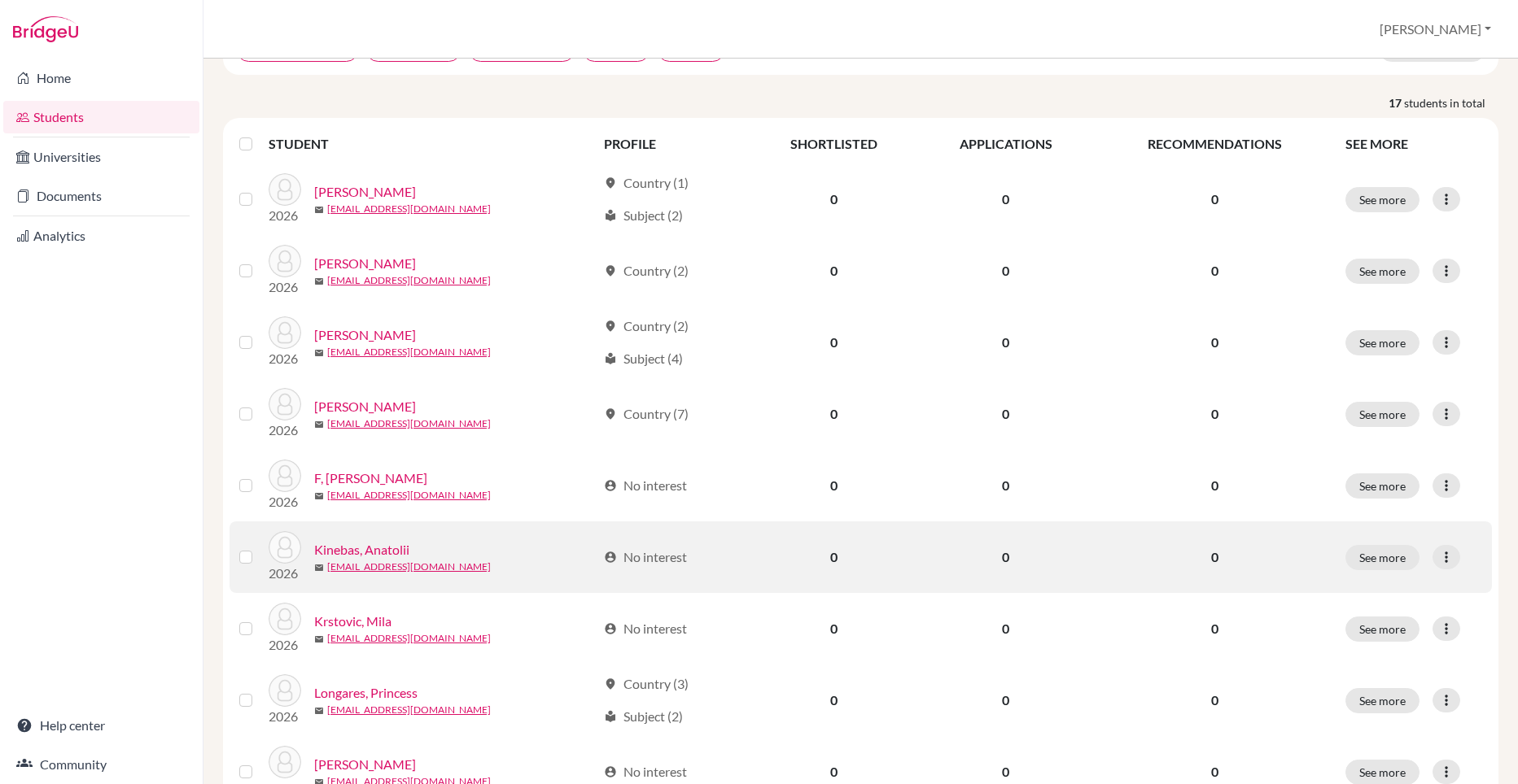
scroll to position [148, 0]
